Goal: Task Accomplishment & Management: Use online tool/utility

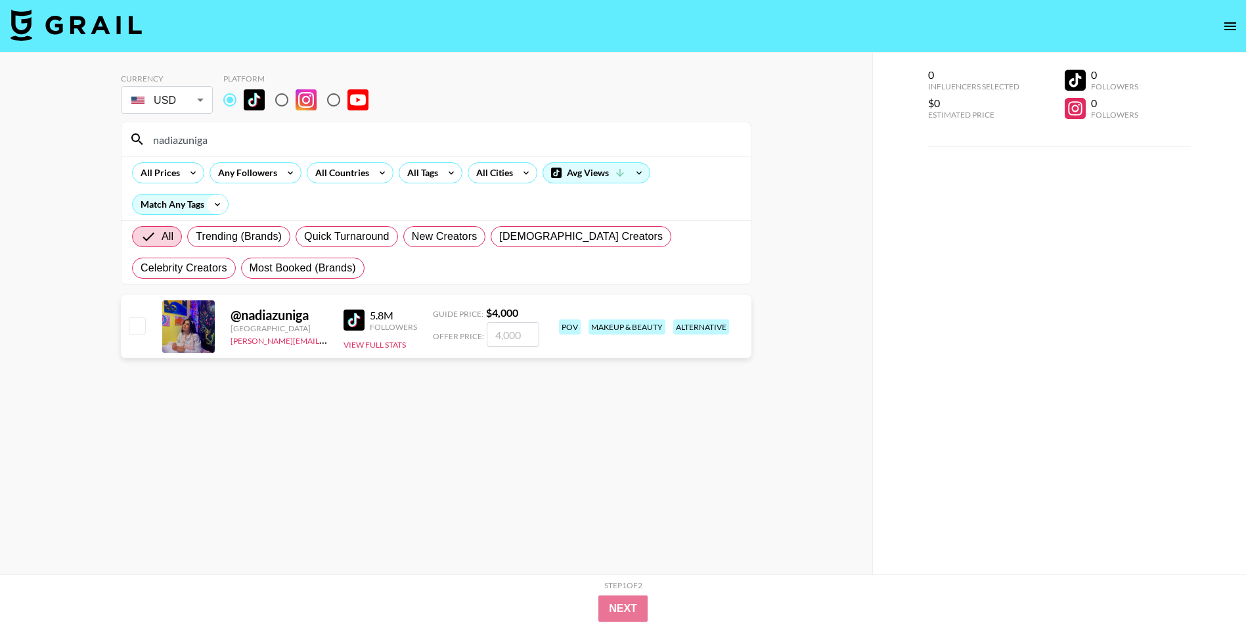
click at [212, 201] on icon at bounding box center [217, 204] width 21 height 20
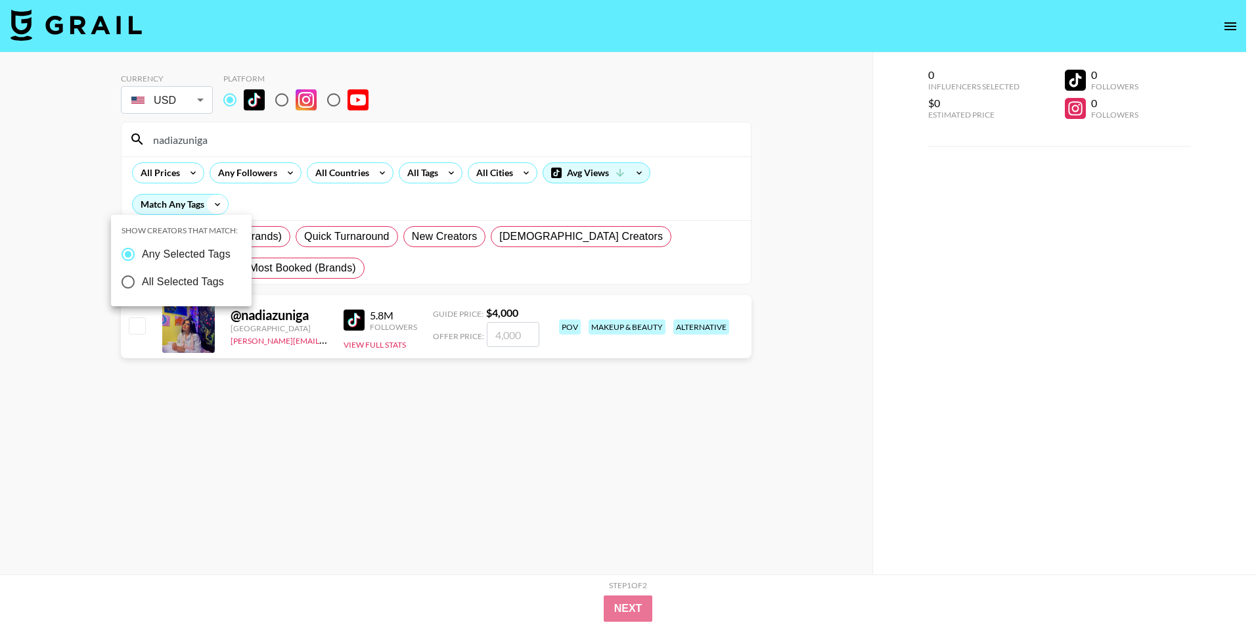
click at [212, 201] on div at bounding box center [628, 313] width 1256 height 627
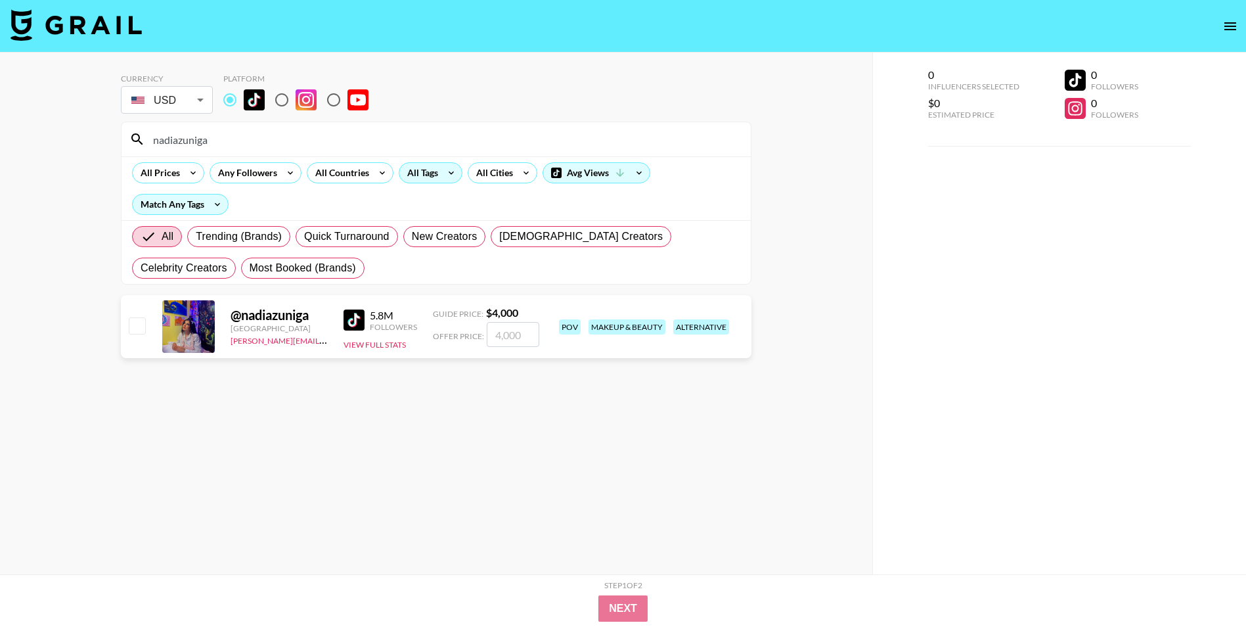
click at [445, 175] on icon at bounding box center [451, 173] width 21 height 20
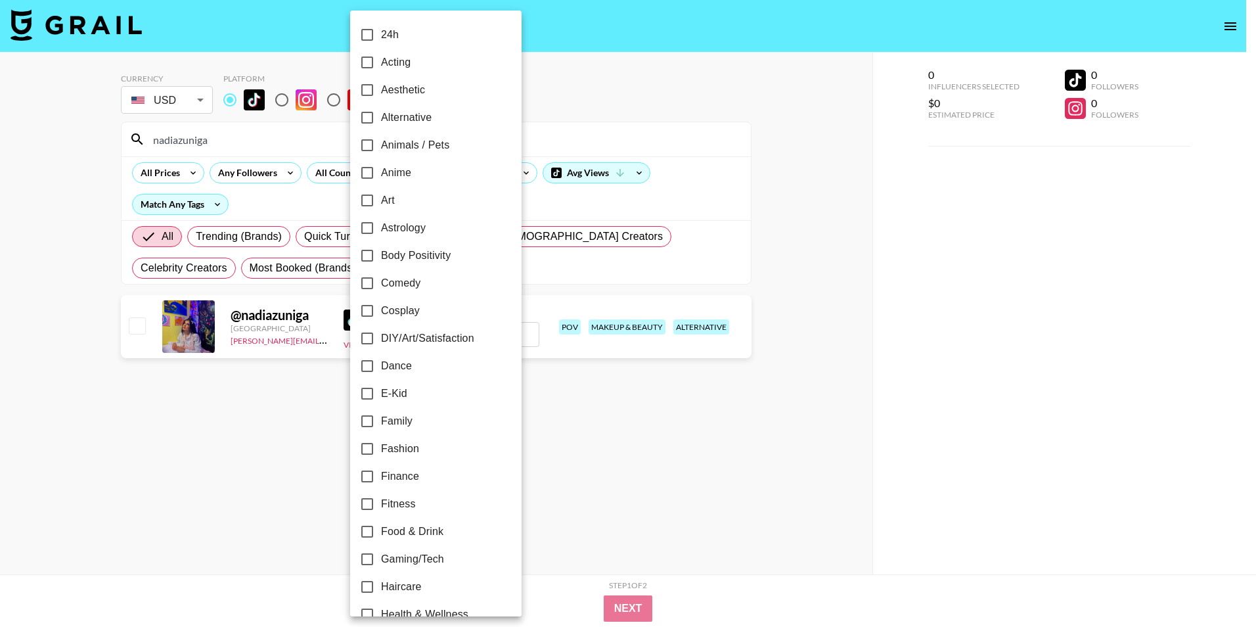
drag, startPoint x: 555, startPoint y: 106, endPoint x: 497, endPoint y: 146, distance: 71.3
click at [554, 106] on div at bounding box center [628, 313] width 1256 height 627
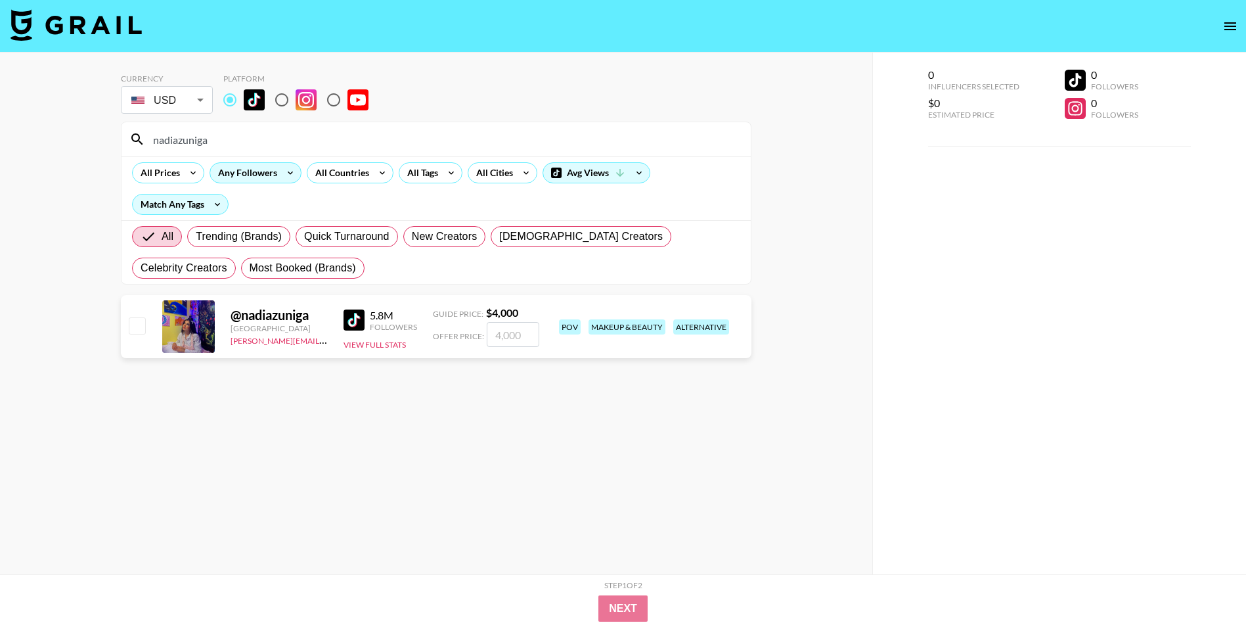
click at [287, 173] on icon at bounding box center [290, 173] width 21 height 20
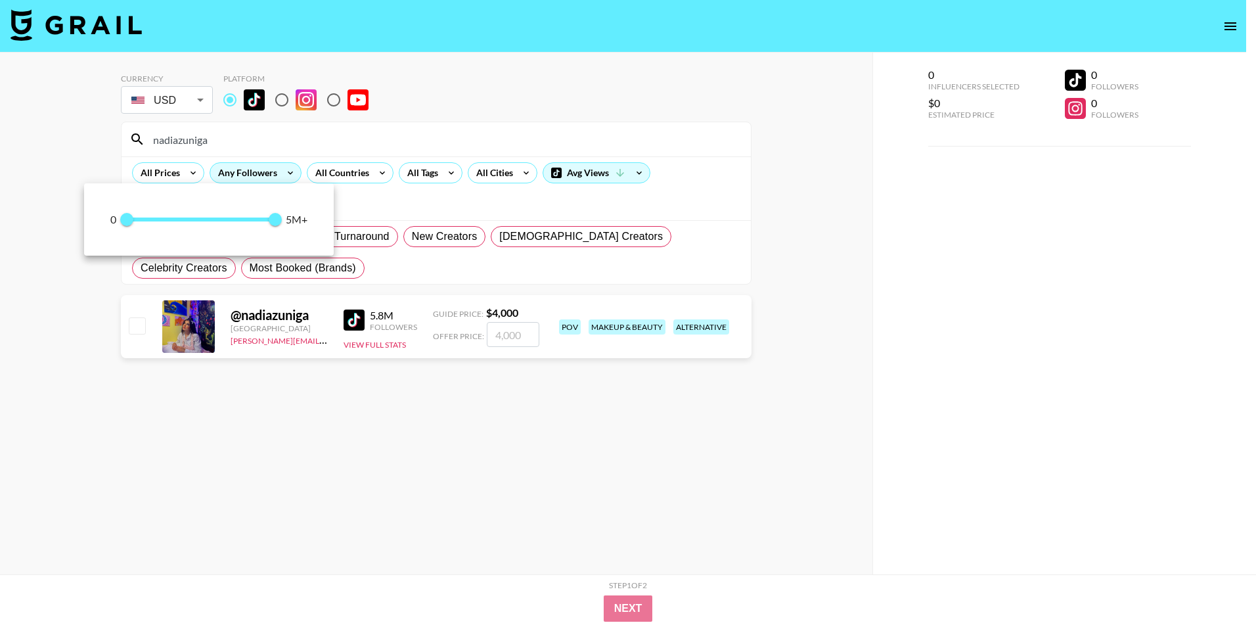
click at [287, 173] on div at bounding box center [628, 313] width 1256 height 627
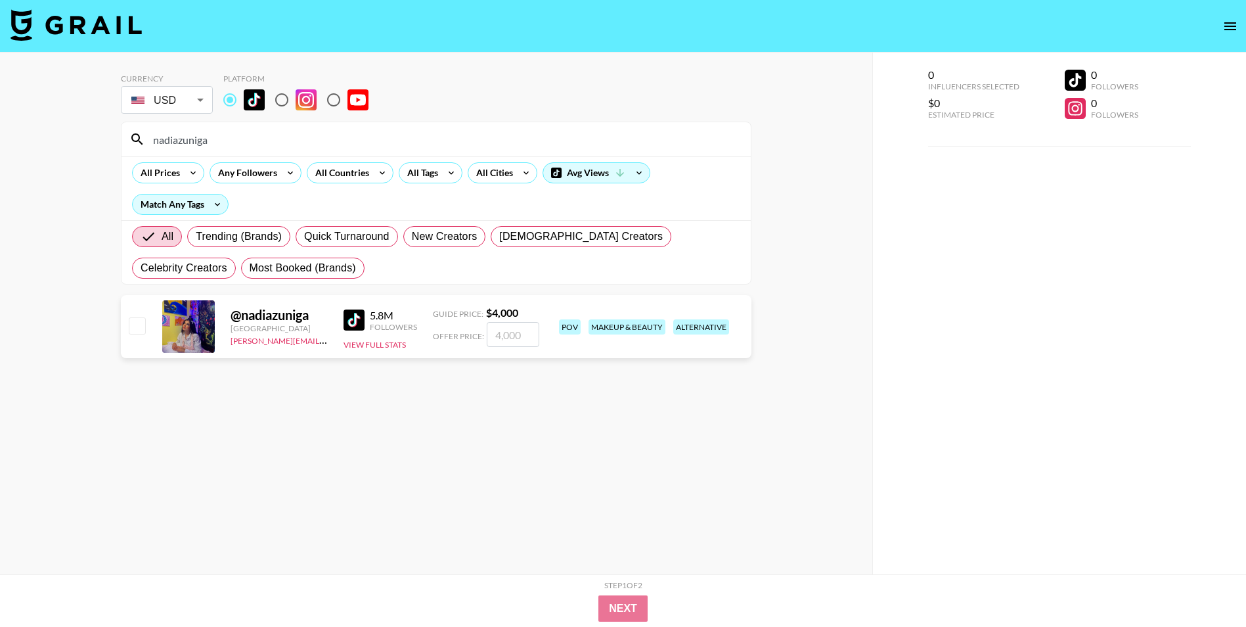
click at [175, 181] on div "All Prices" at bounding box center [158, 173] width 50 height 20
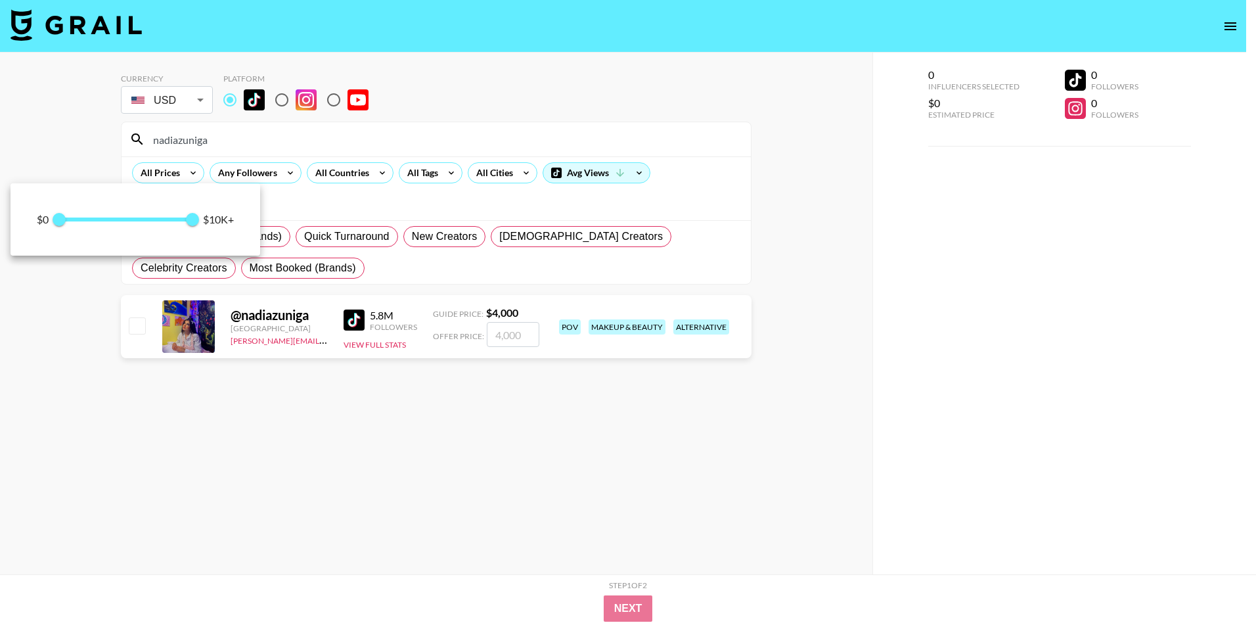
click at [176, 175] on div at bounding box center [628, 313] width 1256 height 627
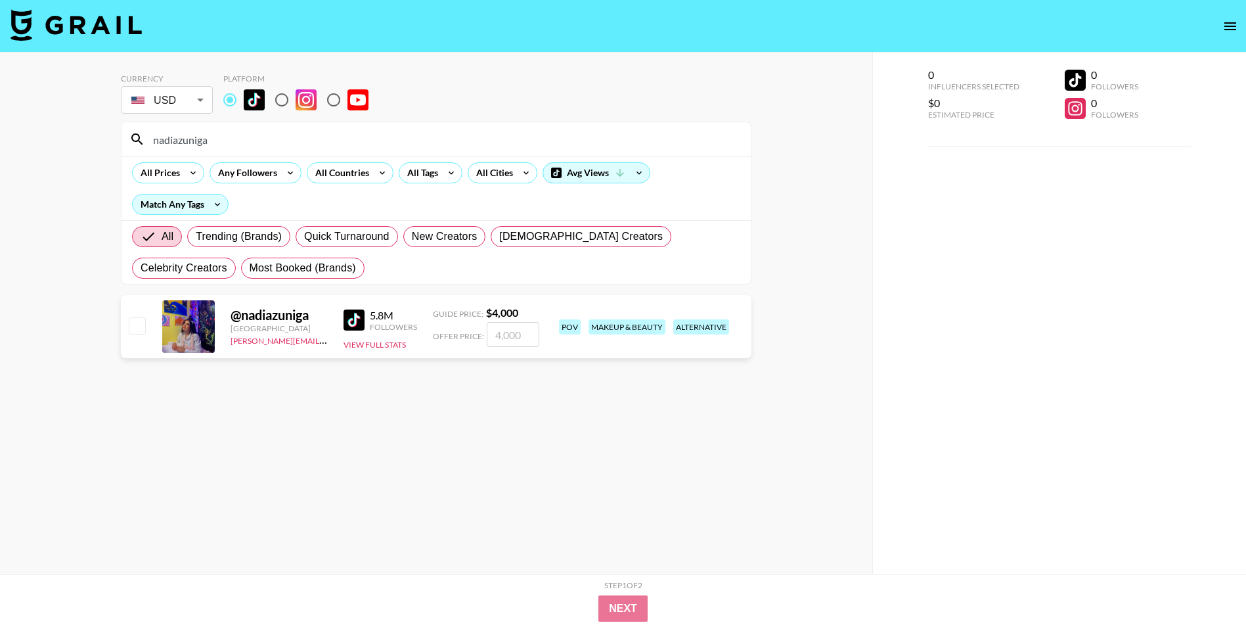
click at [538, 158] on div "All Prices Any Followers All Countries All Tags All Cities Avg Views Match Any …" at bounding box center [436, 188] width 629 height 64
click at [443, 175] on icon at bounding box center [451, 173] width 21 height 20
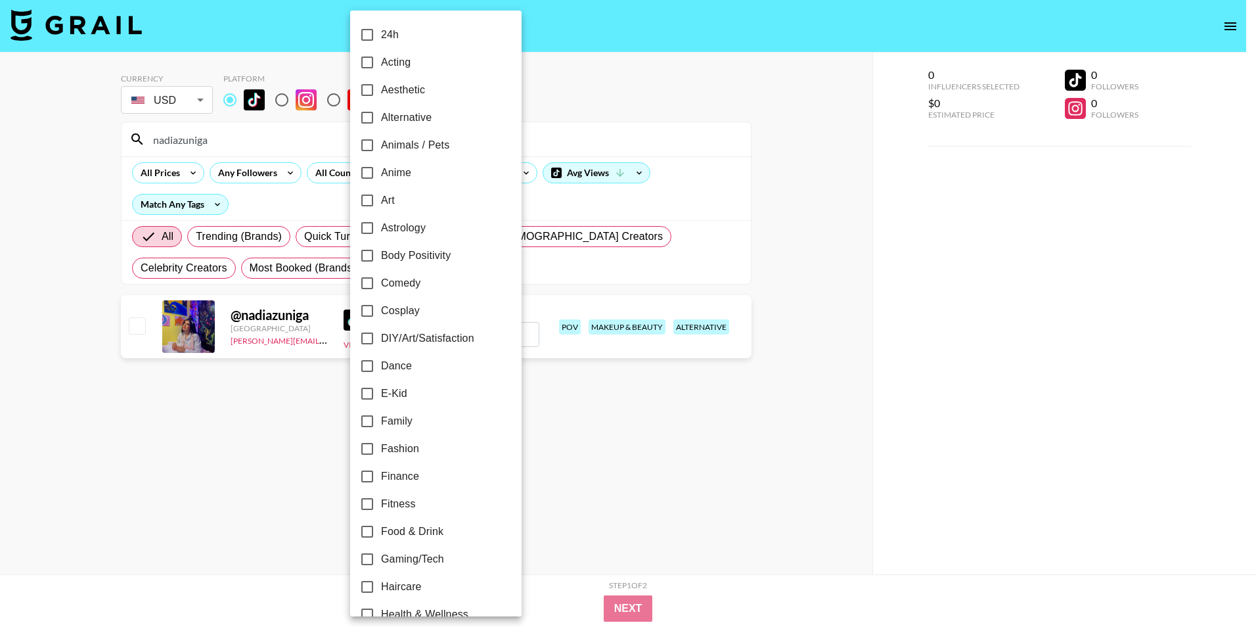
click at [582, 123] on div at bounding box center [628, 313] width 1256 height 627
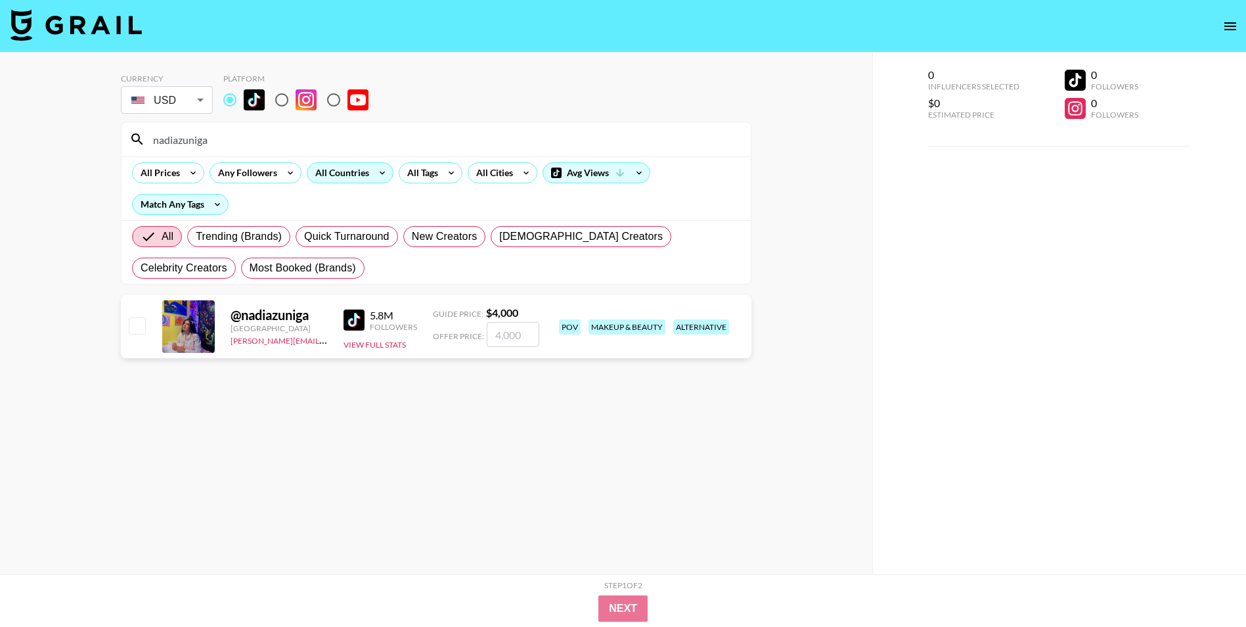
click at [370, 181] on div "All Countries" at bounding box center [350, 172] width 87 height 21
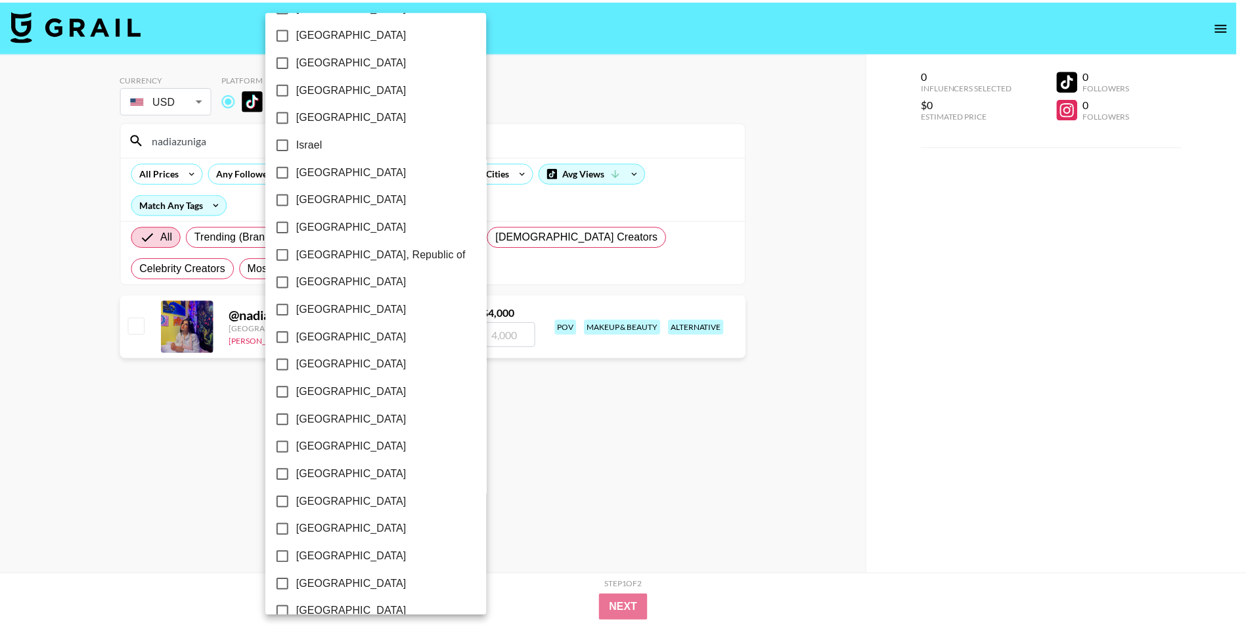
scroll to position [905, 0]
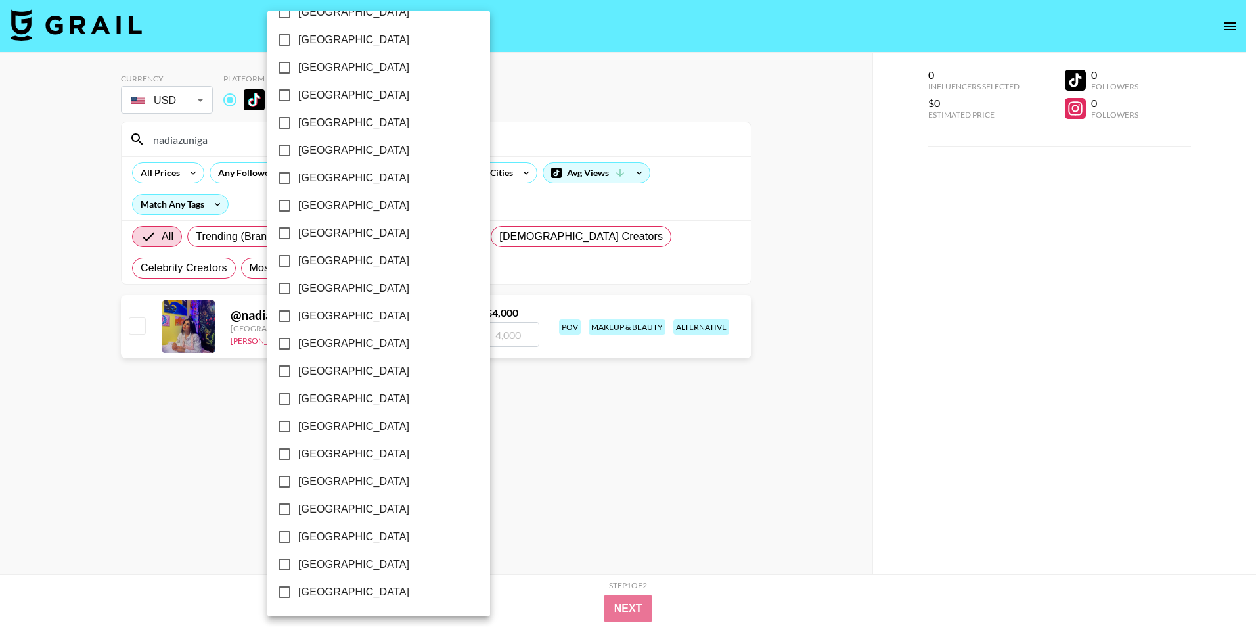
click at [288, 562] on input "[GEOGRAPHIC_DATA]" at bounding box center [285, 564] width 28 height 28
checkbox input "true"
drag, startPoint x: 885, startPoint y: 146, endPoint x: 876, endPoint y: 146, distance: 9.2
click at [882, 146] on div at bounding box center [628, 313] width 1256 height 627
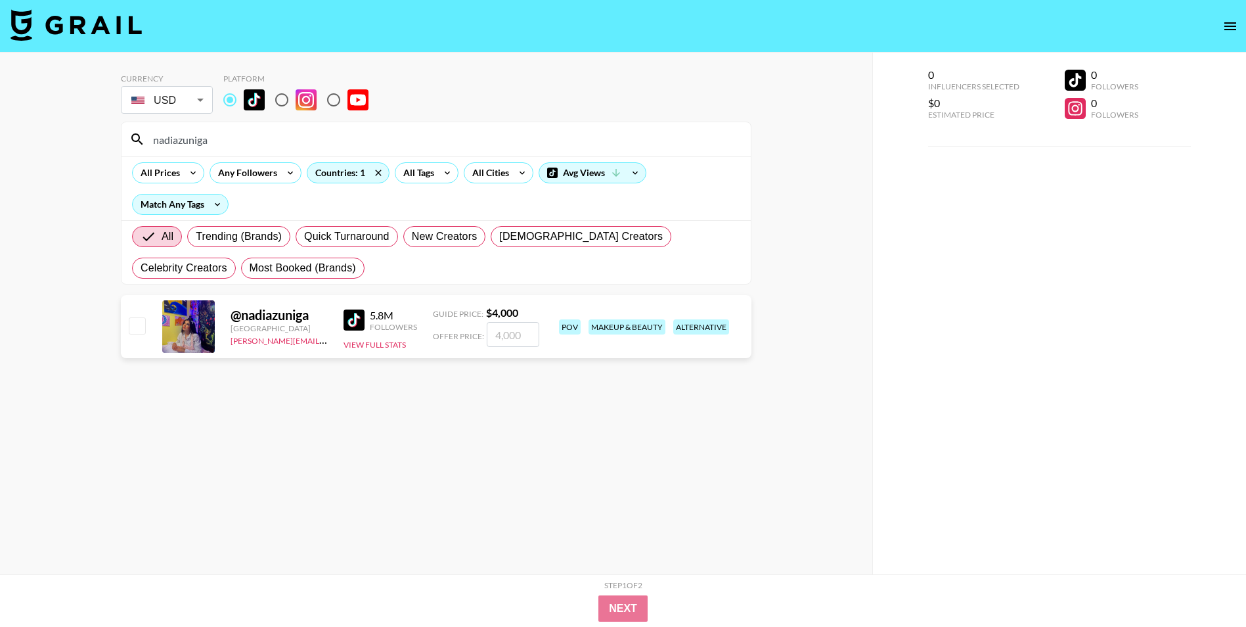
click at [286, 137] on input "nadiazuniga" at bounding box center [444, 139] width 598 height 21
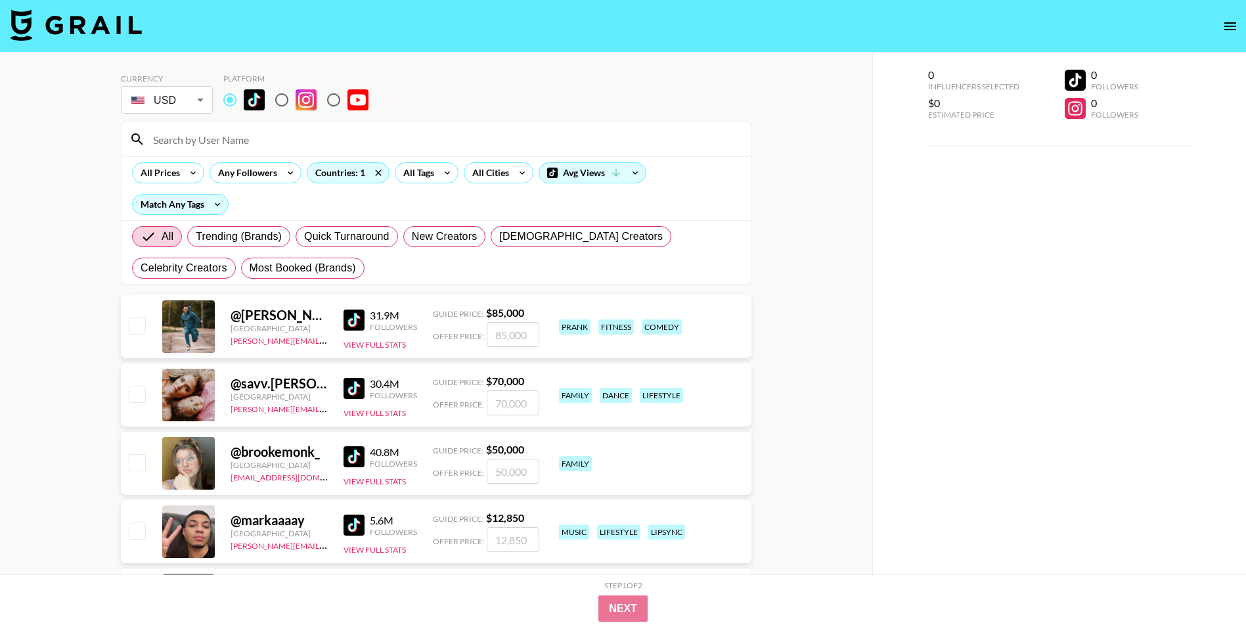
click at [912, 302] on div "0 Influencers Selected $0 Estimated Price 0 Followers 0 Followers" at bounding box center [1059, 340] width 374 height 574
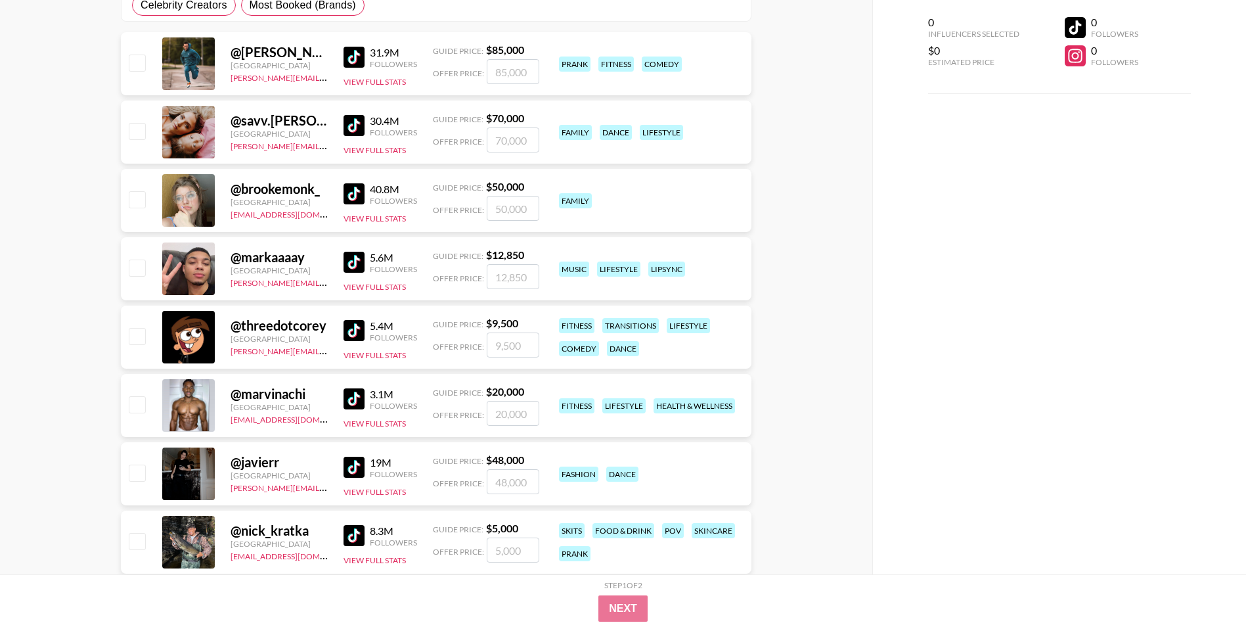
scroll to position [0, 0]
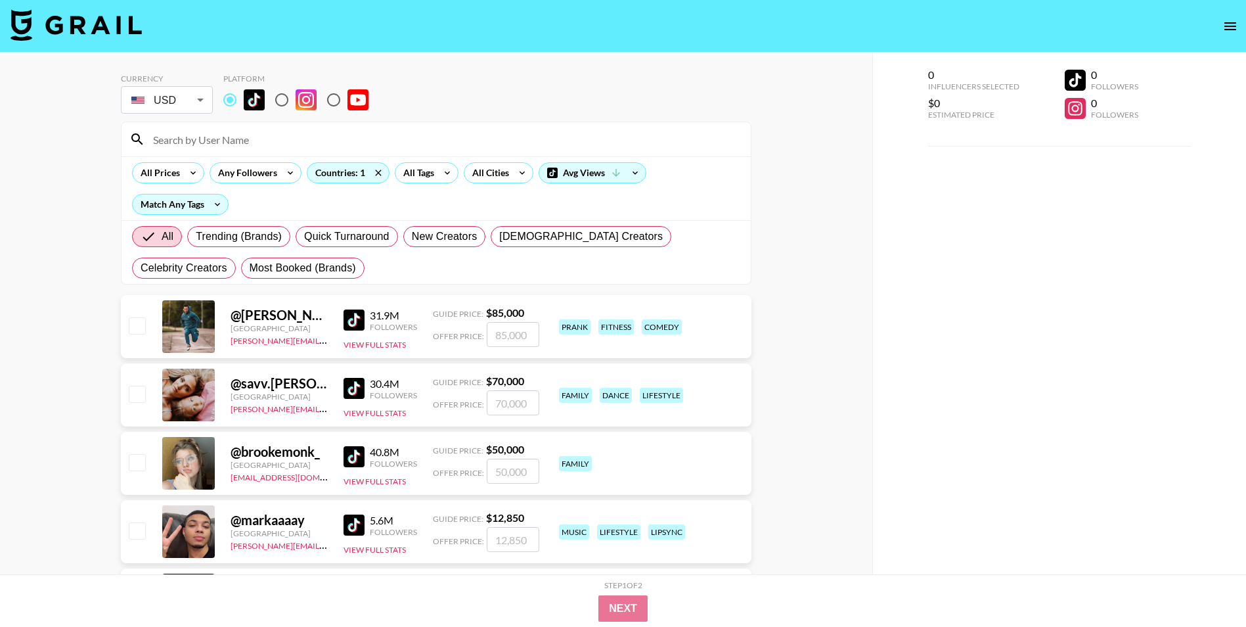
click at [390, 223] on div "All Trending (Brands) Quick Turnaround New Creators [DEMOGRAPHIC_DATA] Creators…" at bounding box center [436, 252] width 614 height 63
click at [382, 227] on label "Quick Turnaround" at bounding box center [347, 236] width 102 height 21
click at [304, 236] on input "Quick Turnaround" at bounding box center [304, 236] width 0 height 0
radio input "true"
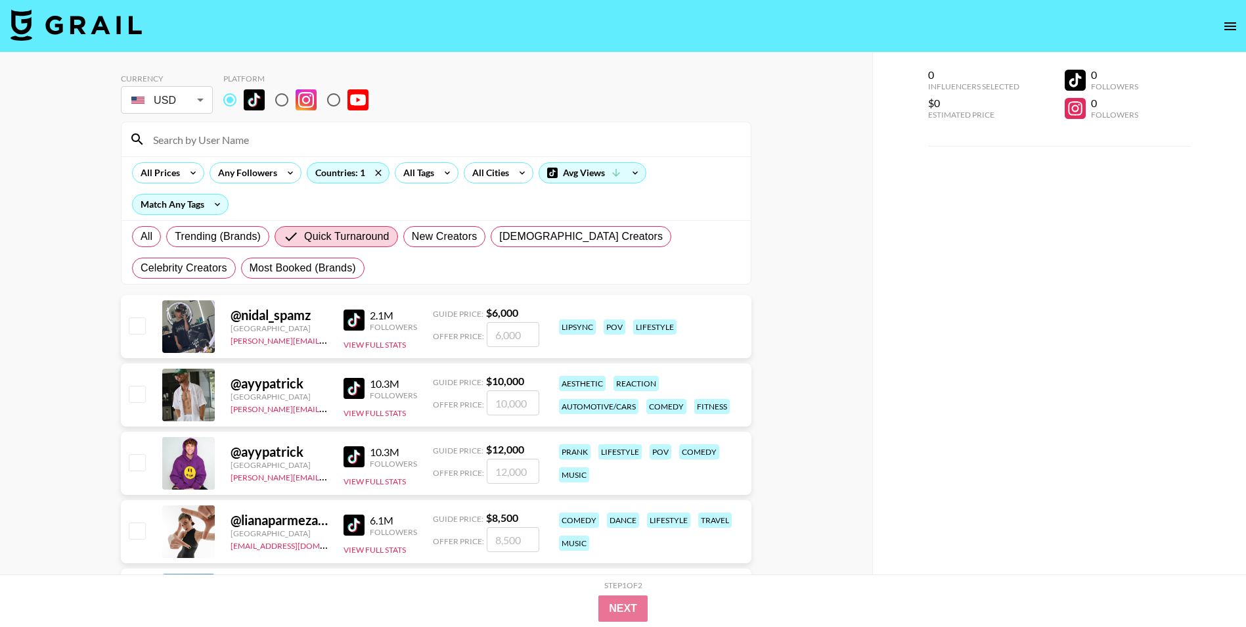
click at [217, 149] on input at bounding box center [444, 139] width 598 height 21
